Goal: Entertainment & Leisure: Consume media (video, audio)

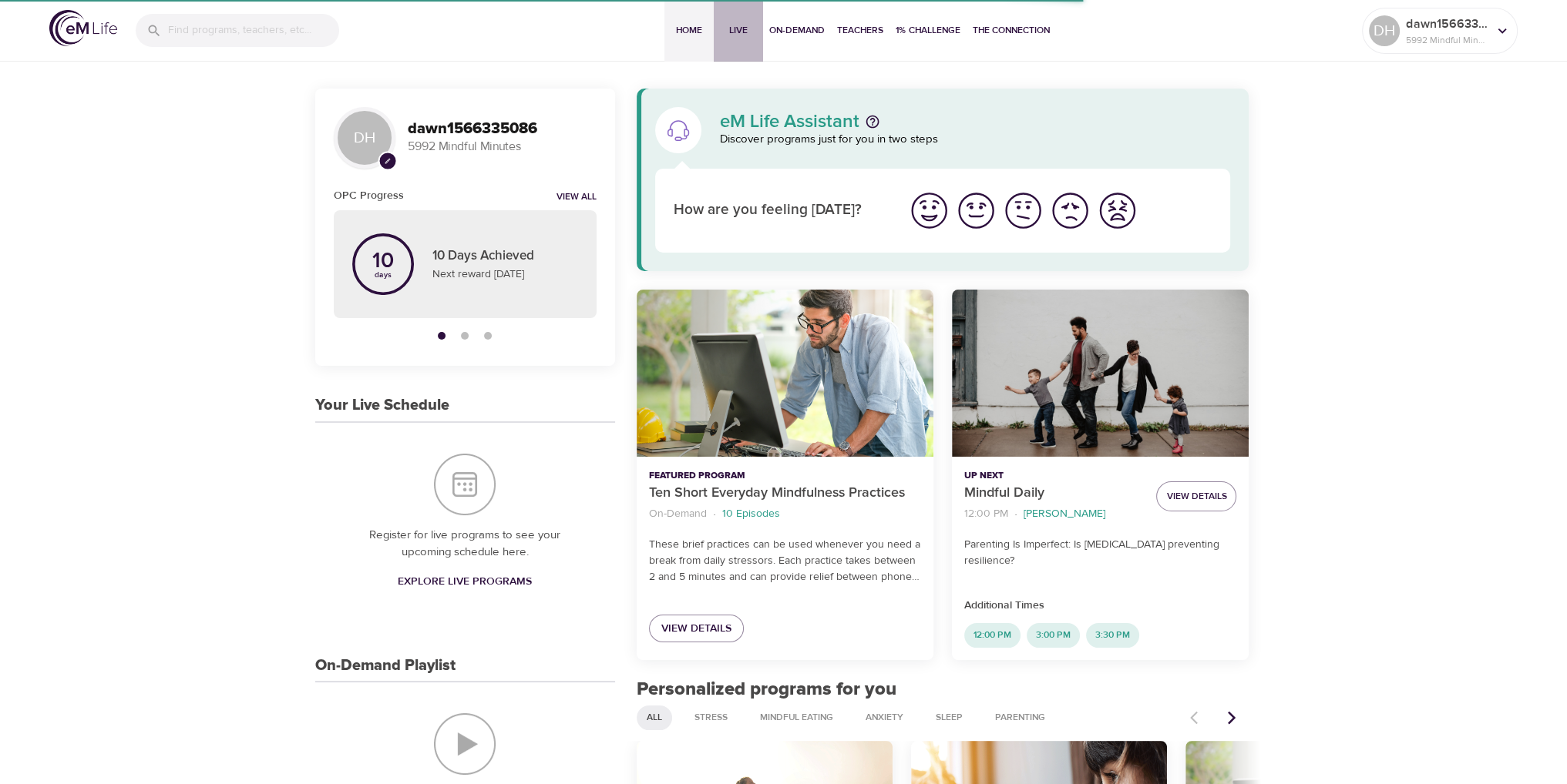
click at [731, 34] on span "Live" at bounding box center [739, 30] width 37 height 16
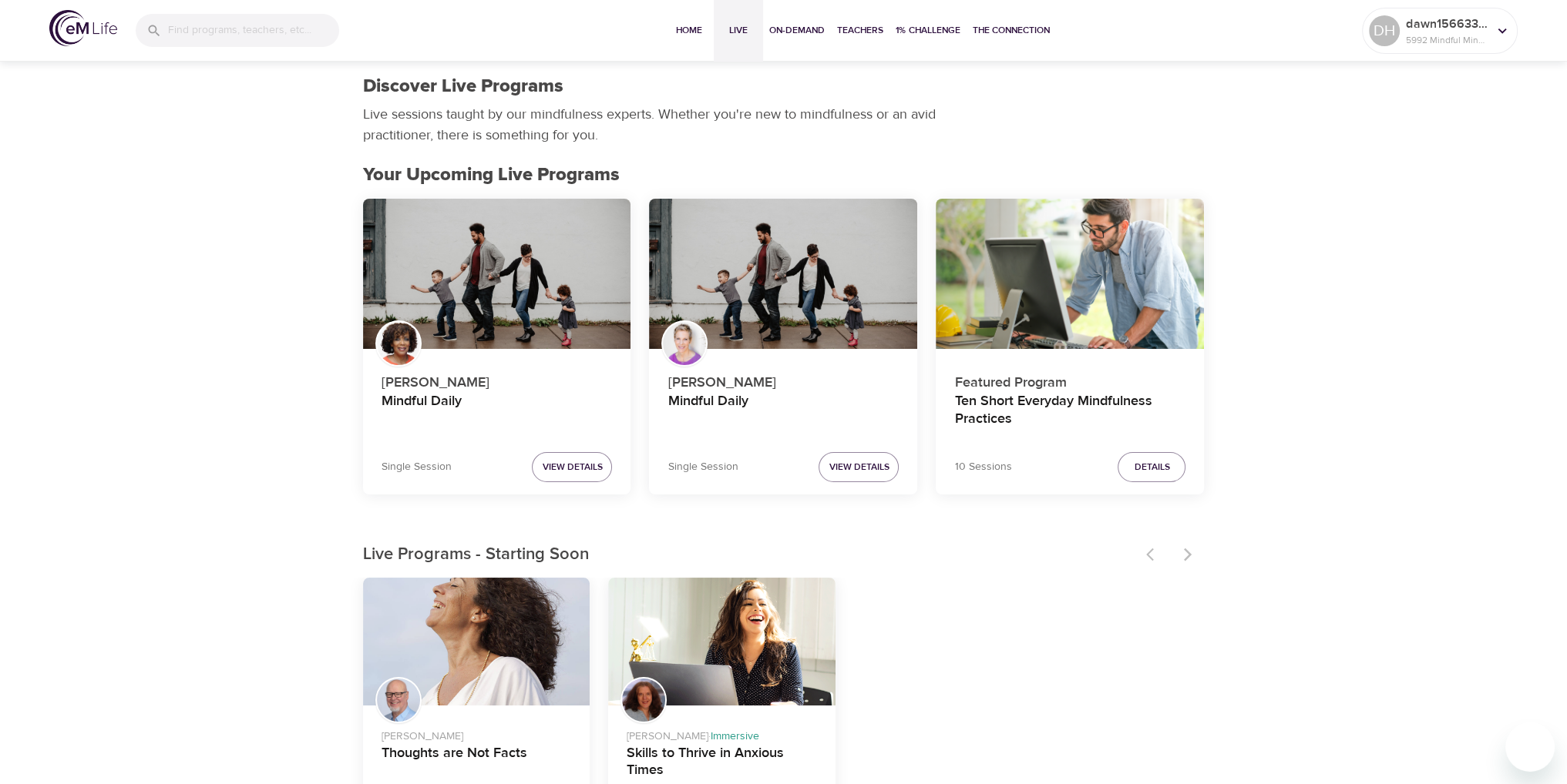
scroll to position [229, 0]
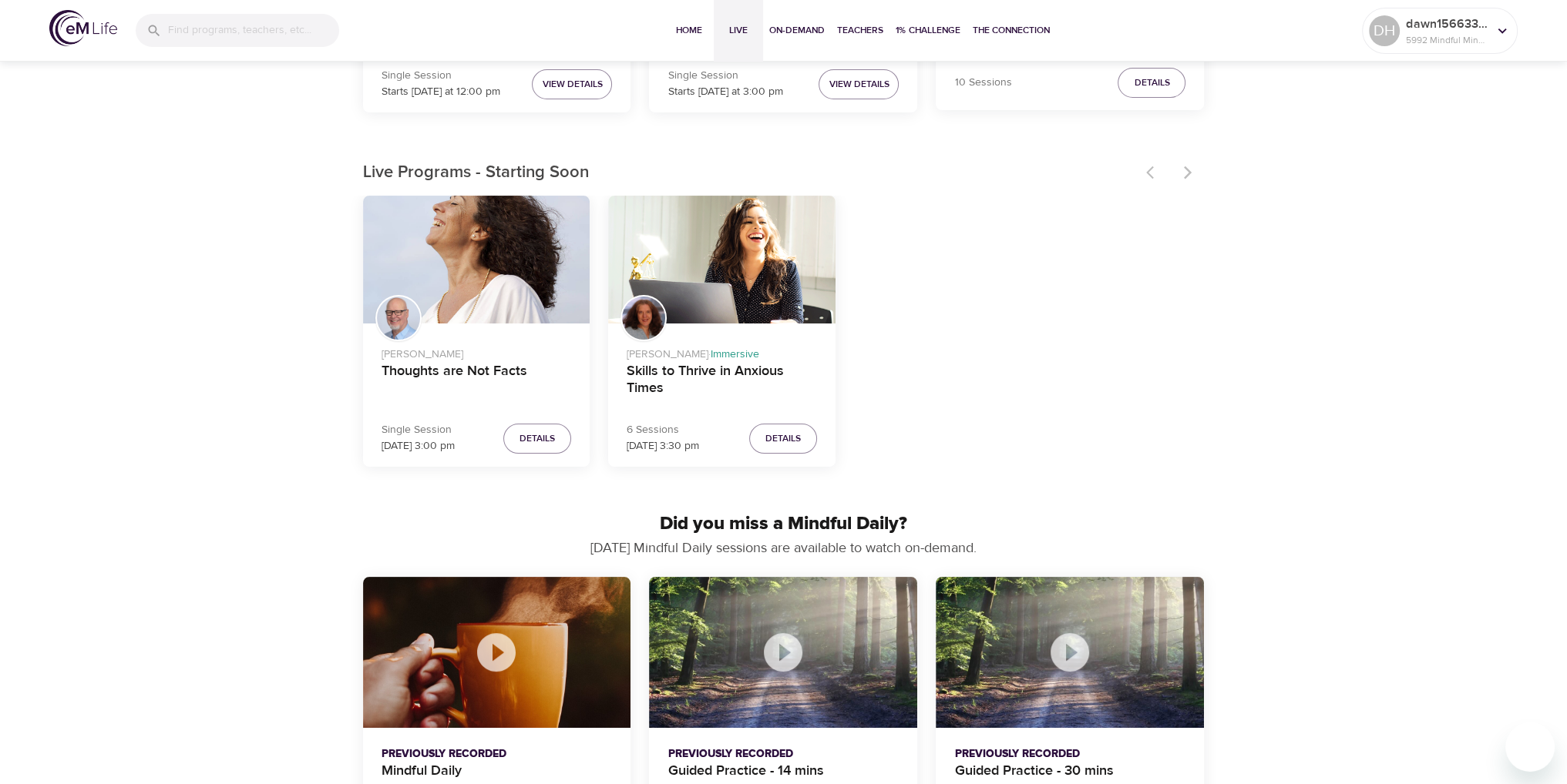
click at [509, 667] on icon "Mindful Daily" at bounding box center [496, 652] width 38 height 38
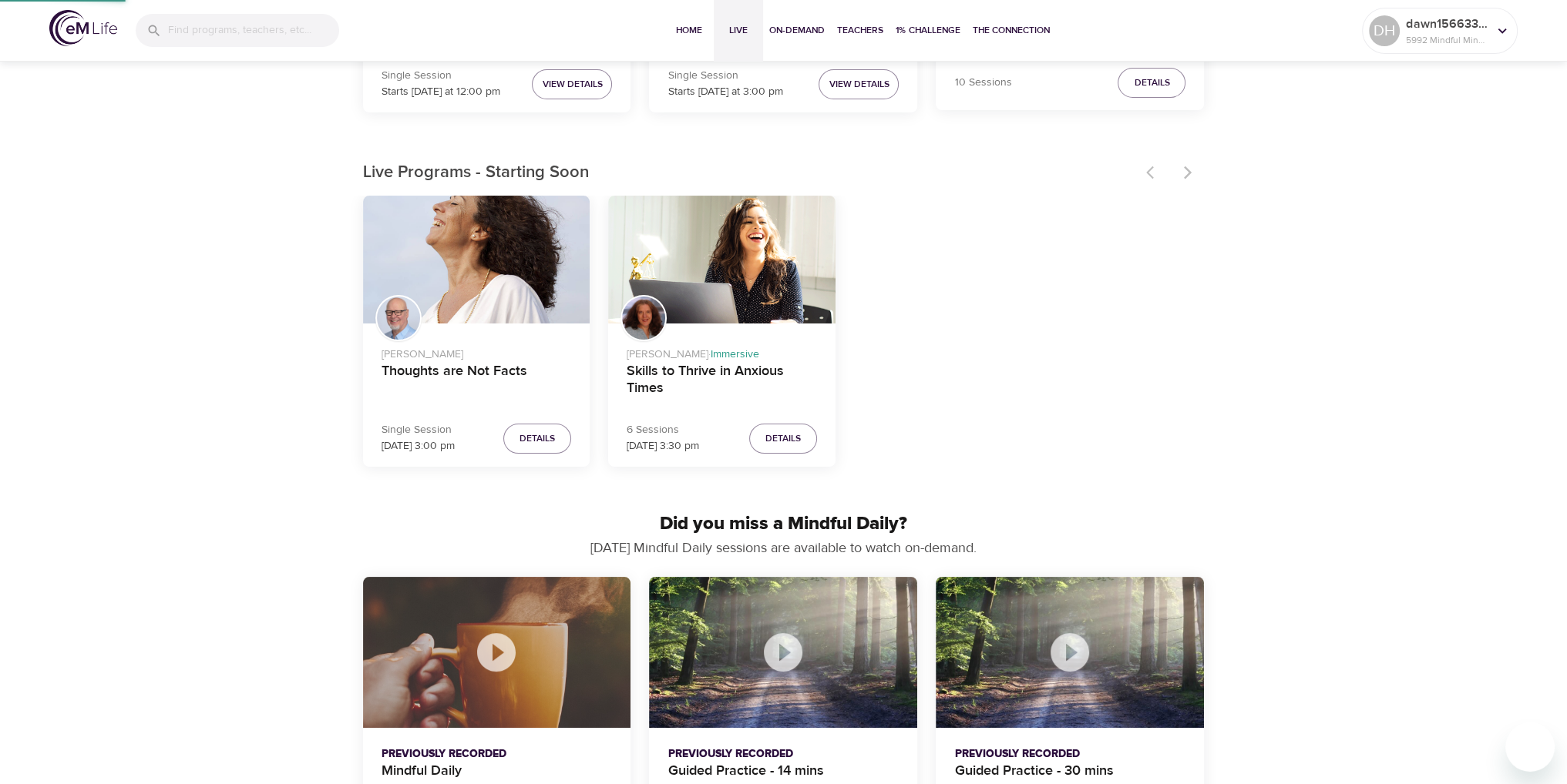
click at [509, 667] on icon "Mindful Daily" at bounding box center [496, 652] width 38 height 38
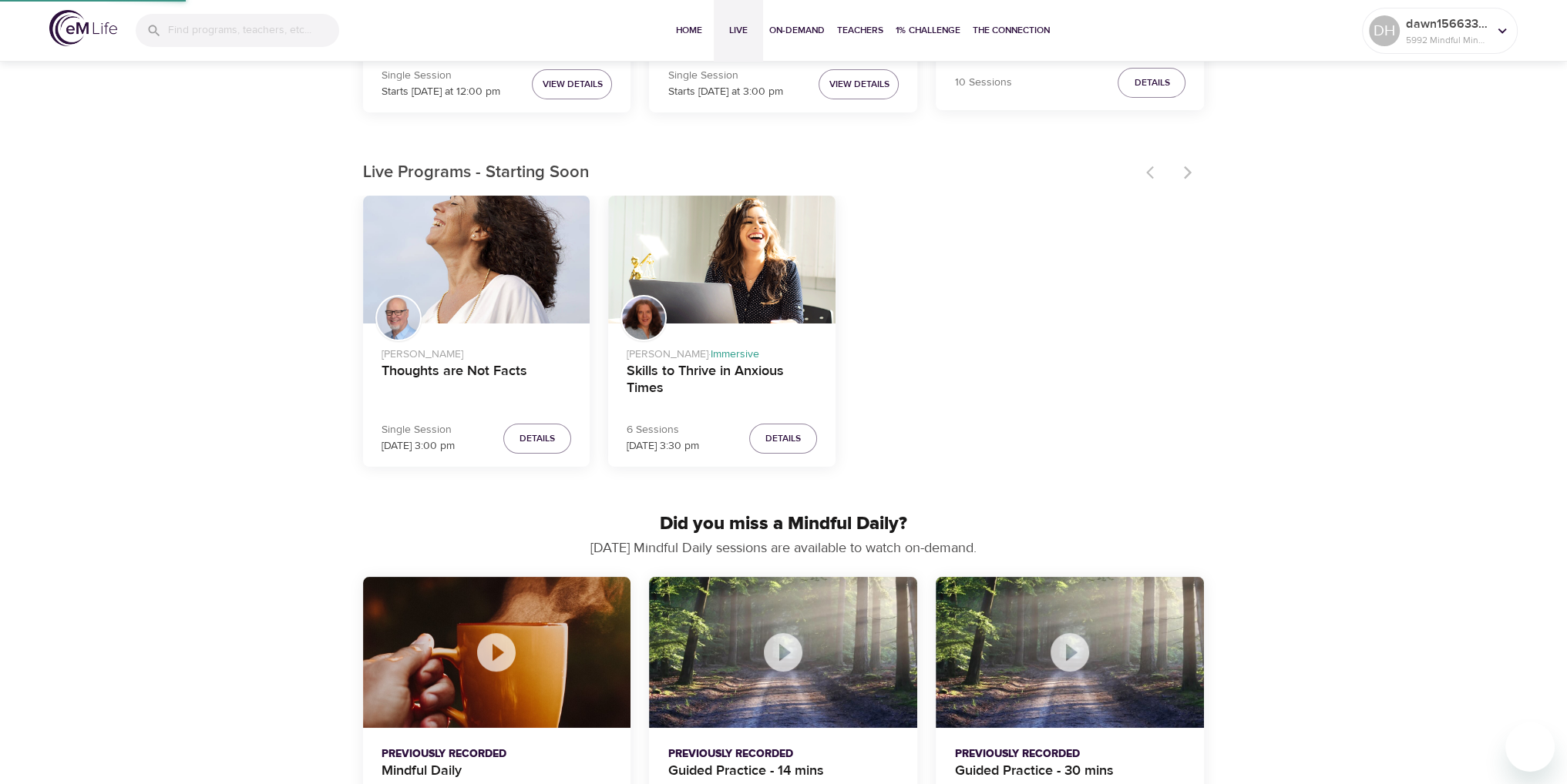
scroll to position [384, 0]
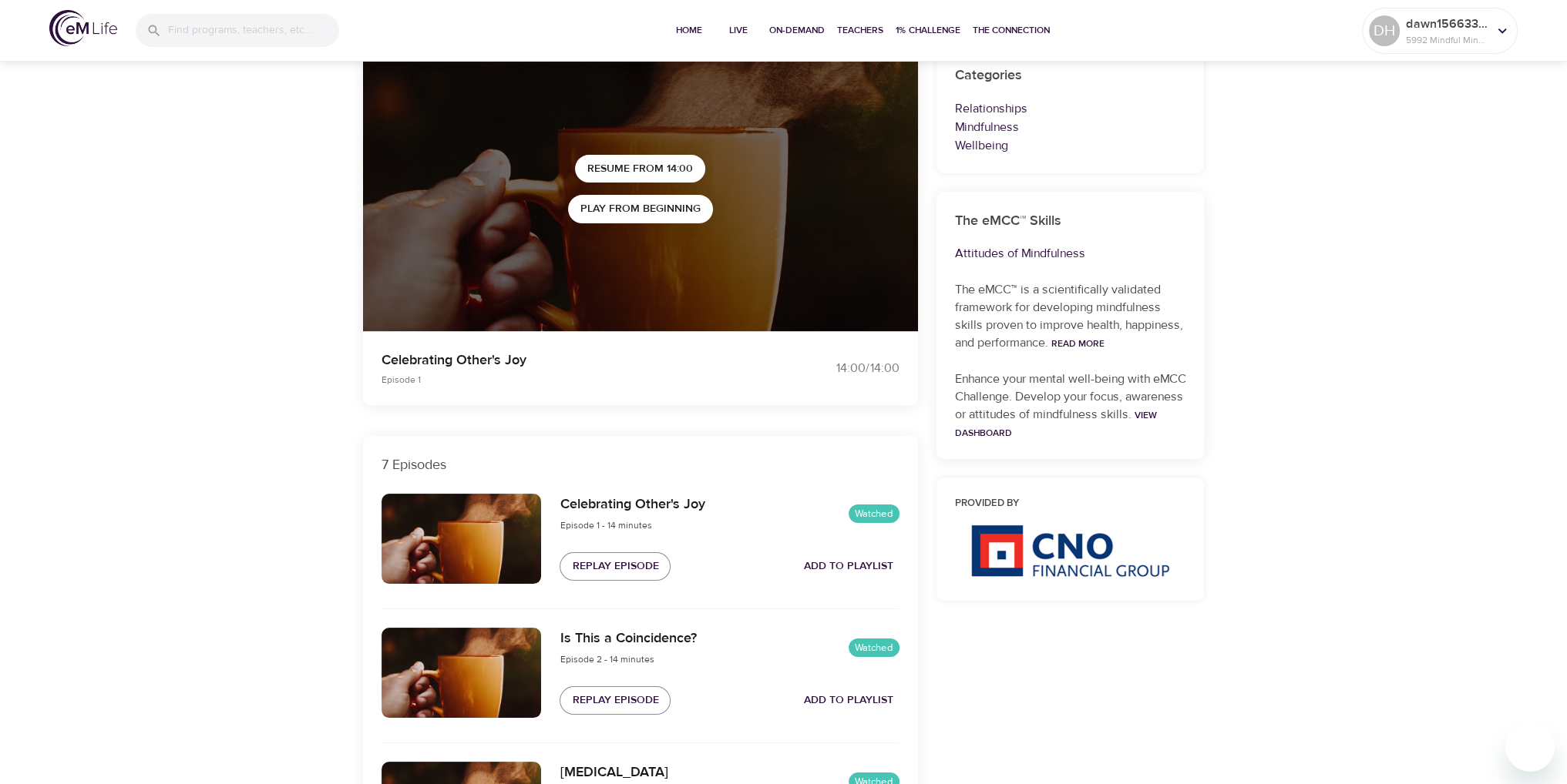
scroll to position [154, 0]
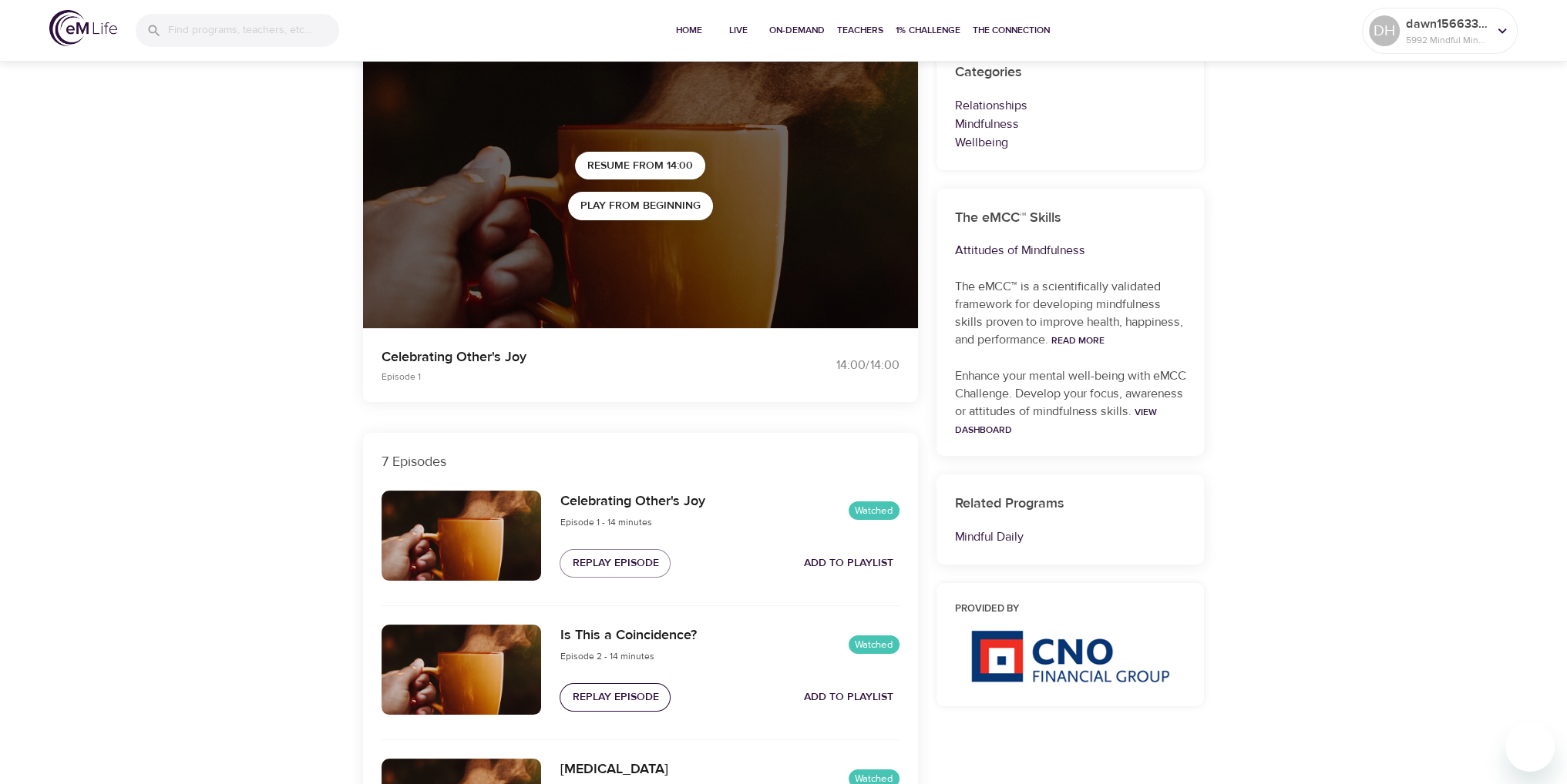
click at [640, 695] on span "Replay Episode" at bounding box center [615, 697] width 87 height 20
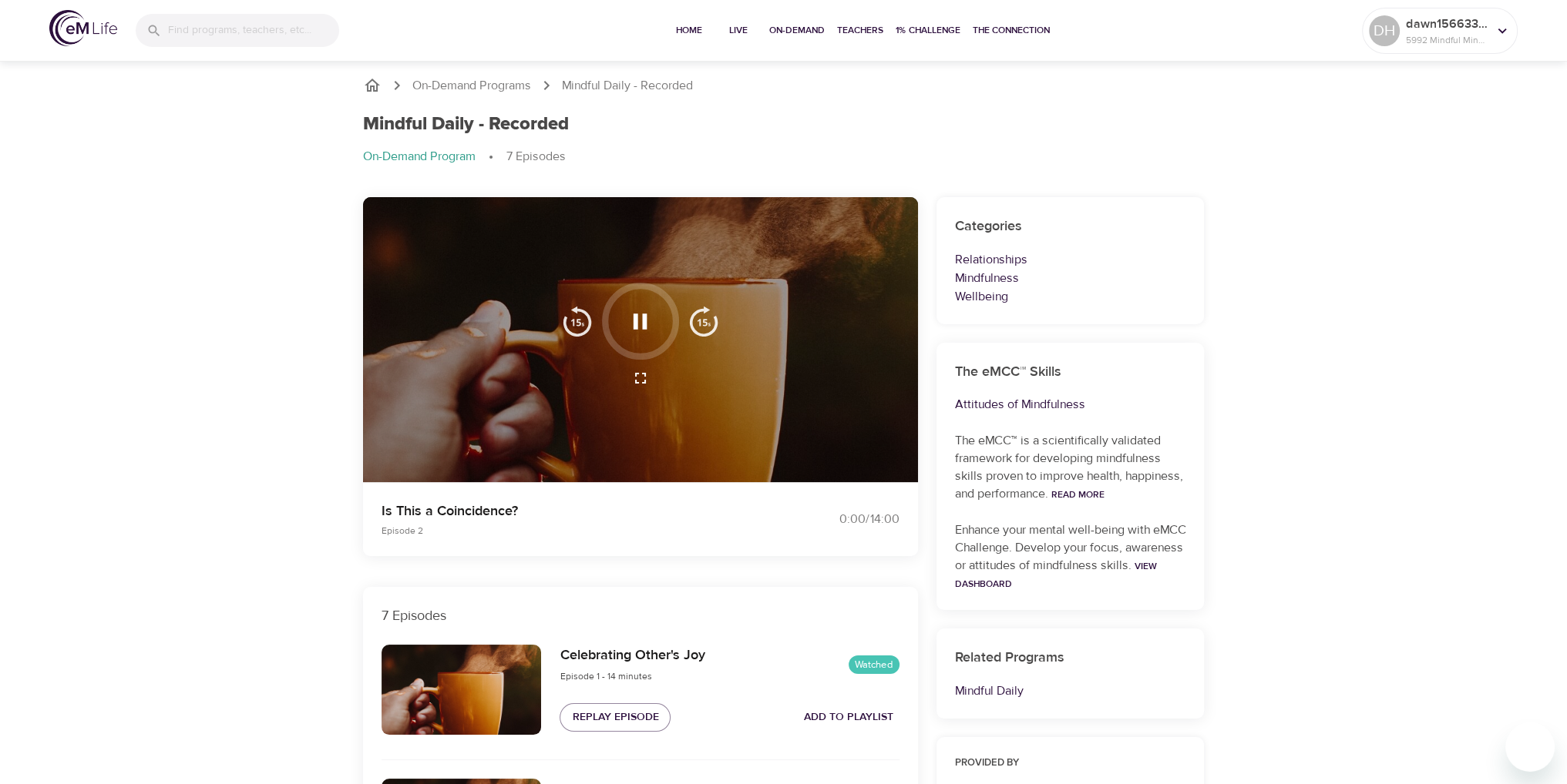
scroll to position [0, 0]
